Goal: Information Seeking & Learning: Learn about a topic

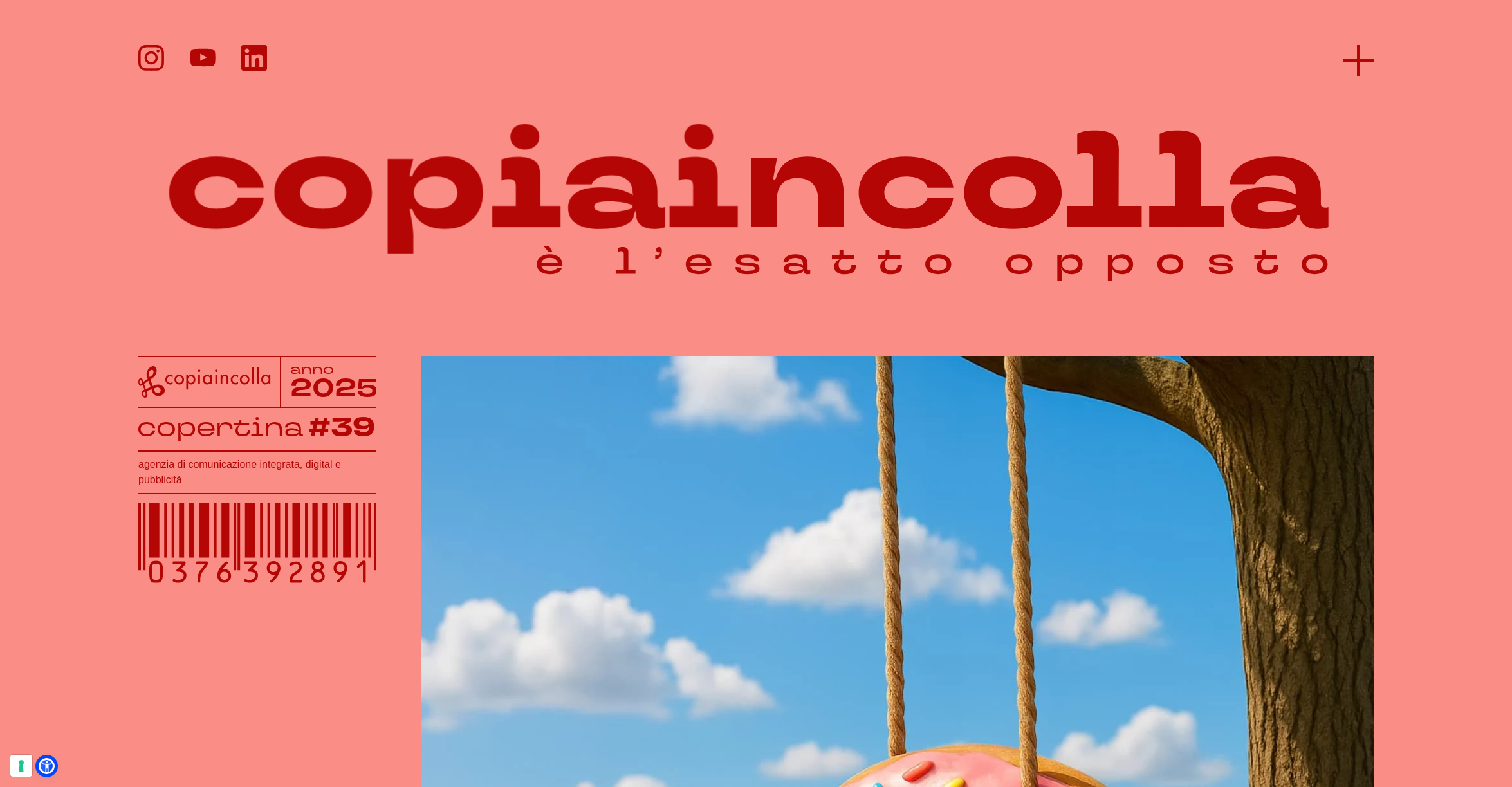
click at [1353, 63] on icon at bounding box center [1358, 61] width 31 height 31
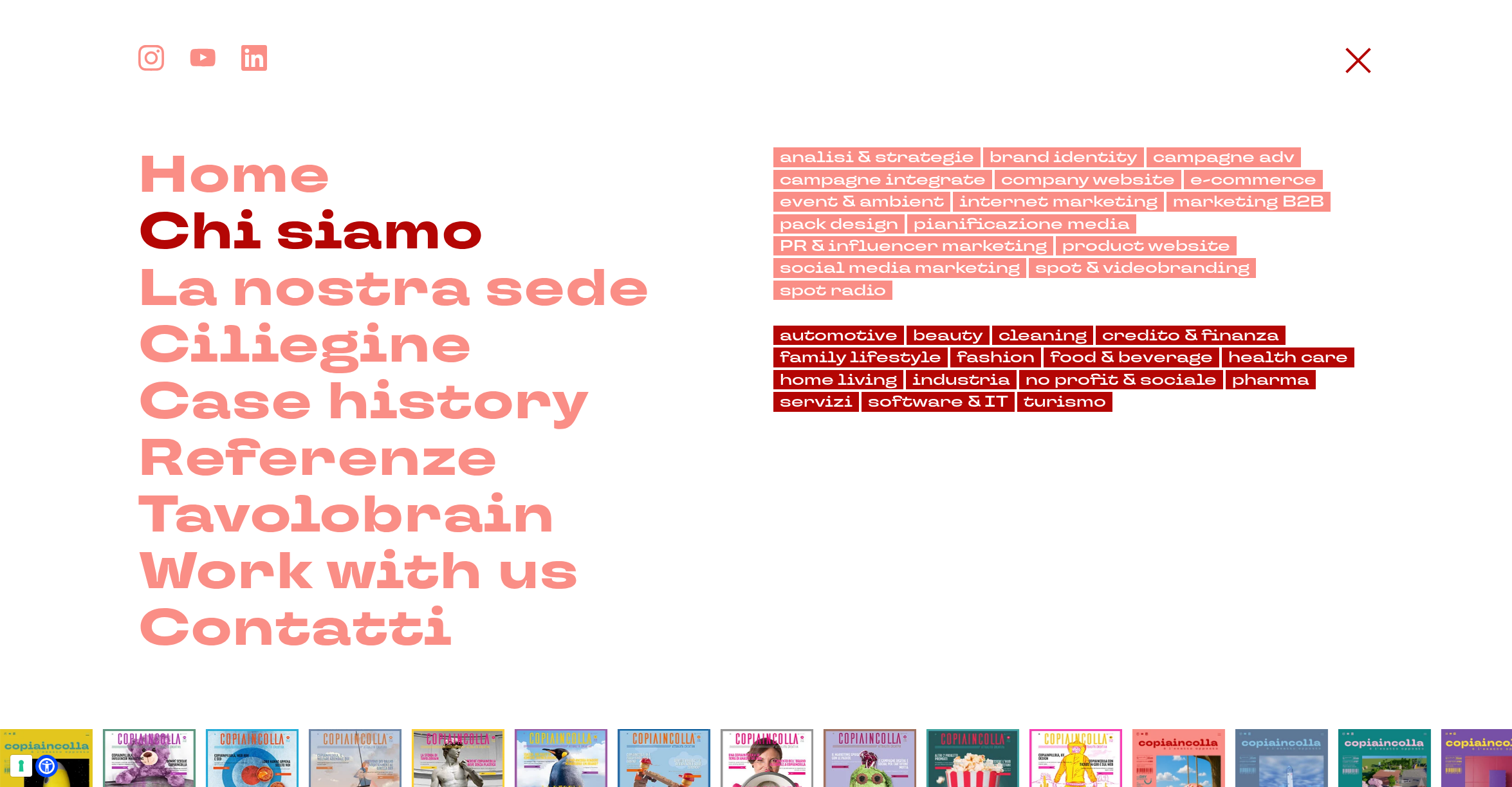
click at [447, 232] on link "Chi siamo" at bounding box center [311, 232] width 346 height 57
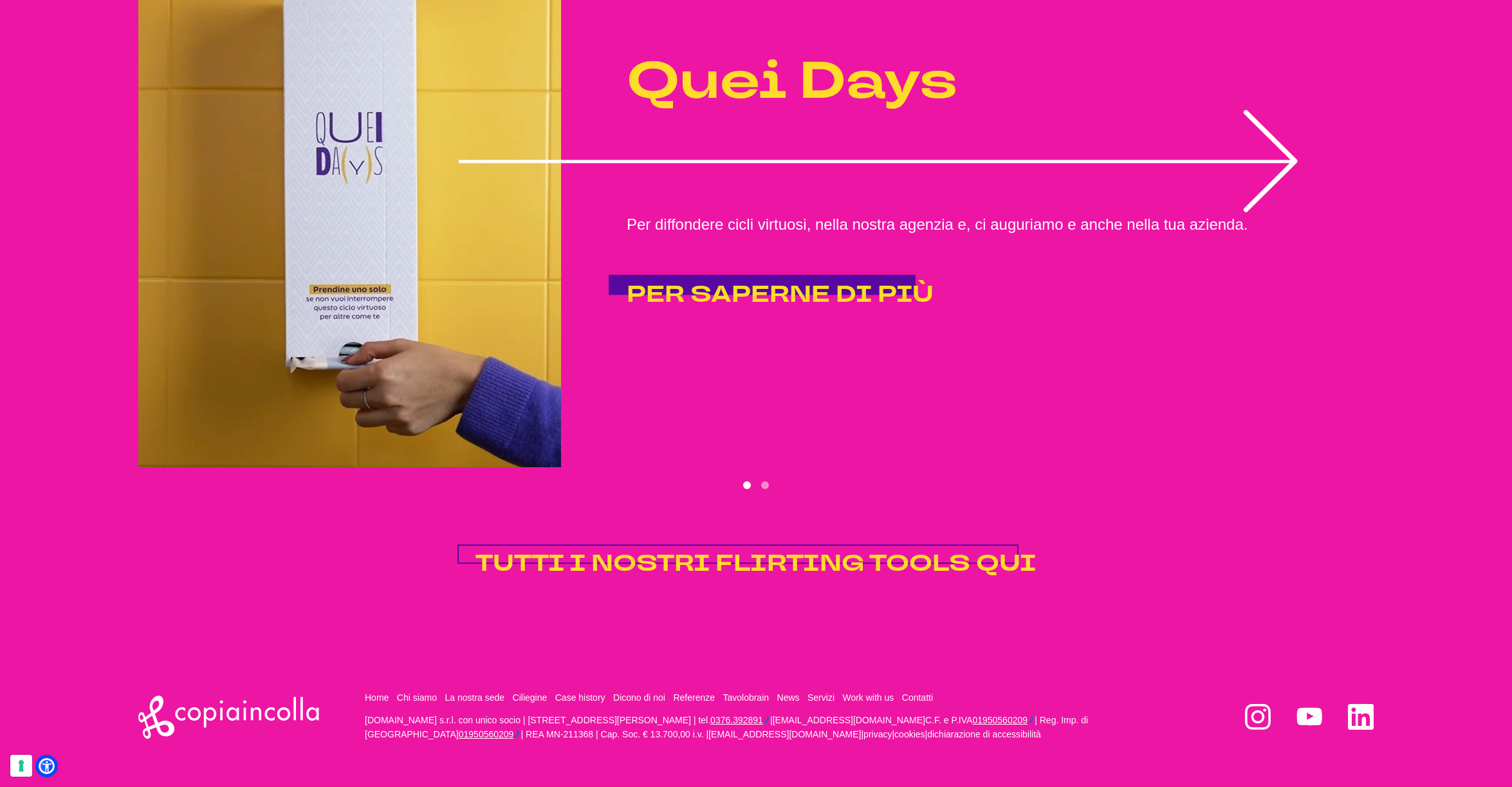
click at [774, 576] on span "TUTTI I NOSTRI FLIRTING TOOLS QUI" at bounding box center [756, 564] width 561 height 31
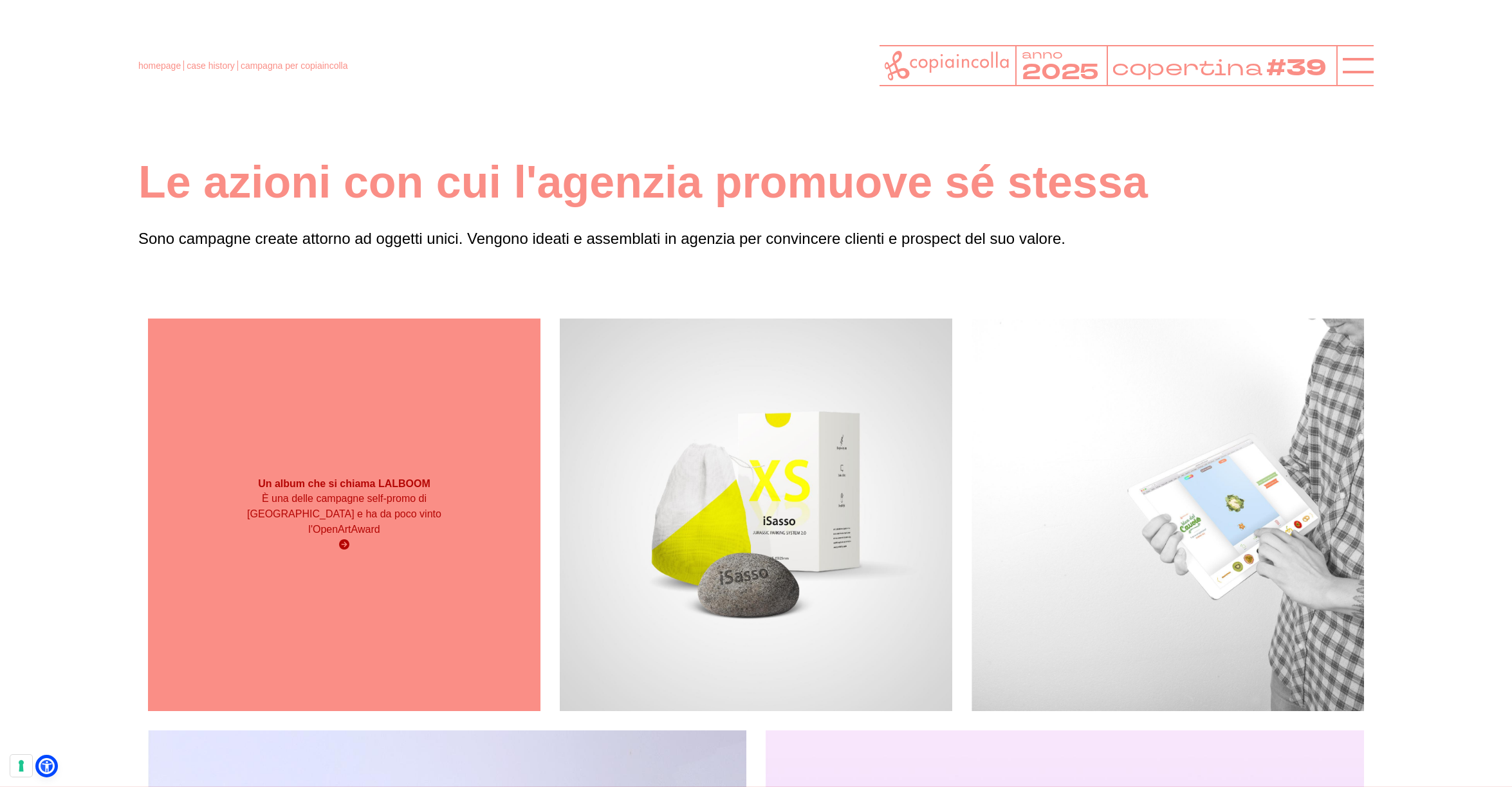
click at [328, 369] on div "Un album che si chiama LALBOOM È una delle campagne self-promo di copiaincolla …" at bounding box center [344, 515] width 392 height 392
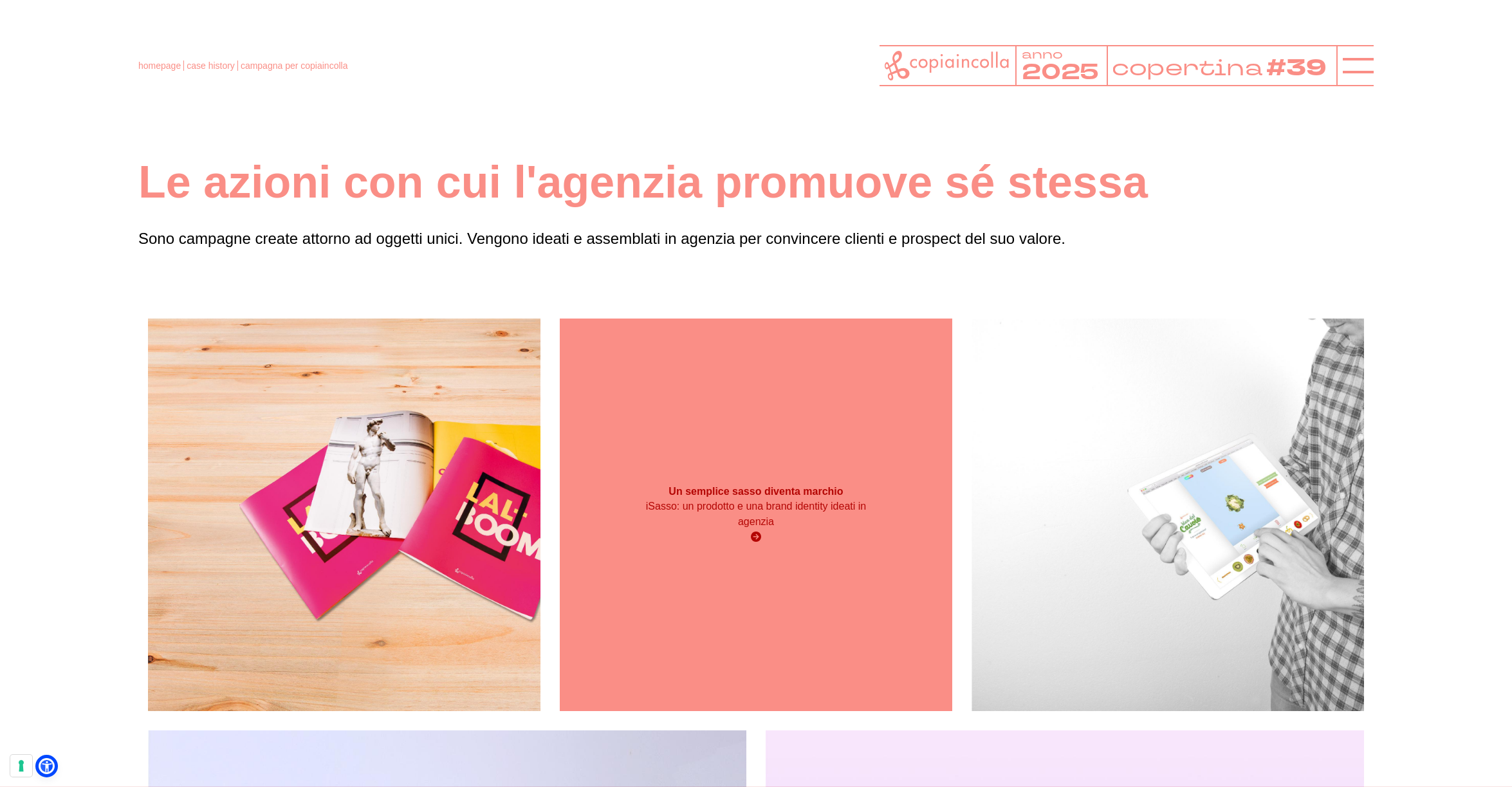
click at [827, 422] on div "Un semplice sasso diventa marchio iSasso: un prodotto e una brand identity idea…" at bounding box center [756, 515] width 392 height 392
